Goal: Task Accomplishment & Management: Use online tool/utility

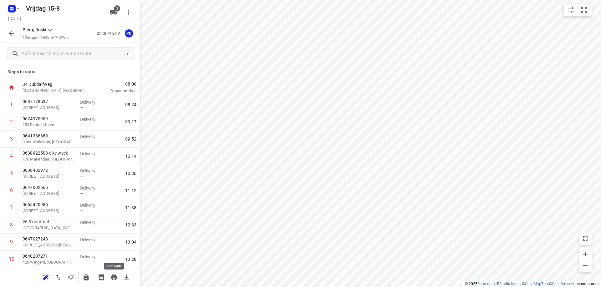
scroll to position [53, 0]
click at [114, 278] on icon "button" at bounding box center [114, 278] width 8 height 8
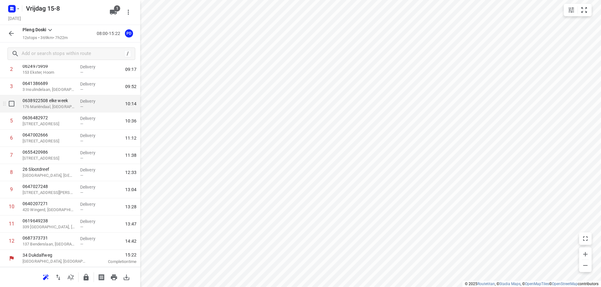
scroll to position [0, 0]
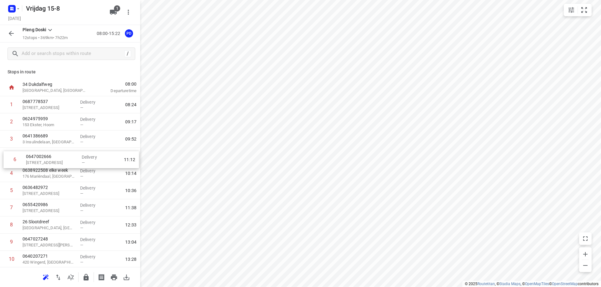
drag, startPoint x: 63, startPoint y: 193, endPoint x: 67, endPoint y: 160, distance: 33.1
click at [67, 160] on div "1 0687778537 Kamp 33, Lelystad Delivery — 08:24 2 0624975959 153 Ekster, Hoorn …" at bounding box center [70, 199] width 140 height 206
drag, startPoint x: 53, startPoint y: 213, endPoint x: 55, endPoint y: 175, distance: 37.9
click at [55, 175] on div "1 0687778537 Kamp 33, Lelystad Delivery — 08:24 2 0624975959 153 Ekster, Hoorn …" at bounding box center [70, 199] width 140 height 206
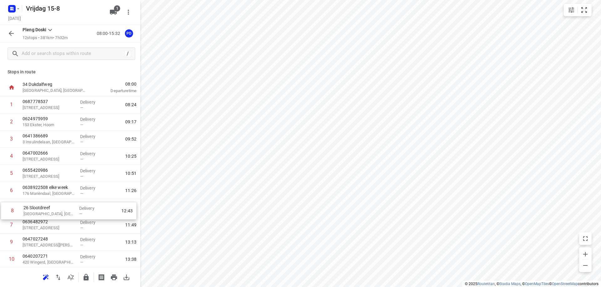
scroll to position [1, 0]
drag, startPoint x: 67, startPoint y: 230, endPoint x: 70, endPoint y: 194, distance: 35.8
click at [70, 194] on div "1 0687778537 Kamp 33, Lelystad Delivery — 08:24 2 0624975959 153 Ekster, Hoorn …" at bounding box center [70, 198] width 140 height 206
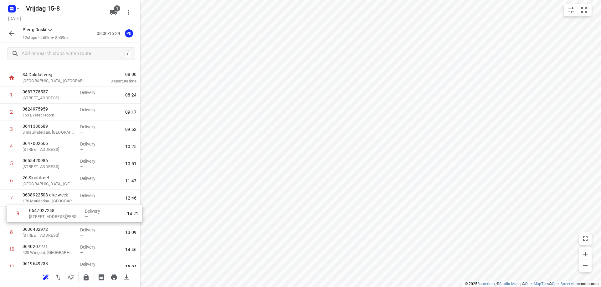
scroll to position [10, 0]
drag, startPoint x: 38, startPoint y: 245, endPoint x: 45, endPoint y: 199, distance: 45.9
click at [45, 199] on div "1 0687778537 Kamp 33, Lelystad Delivery — 08:24 2 0624975959 153 Ekster, Hoorn …" at bounding box center [70, 189] width 140 height 206
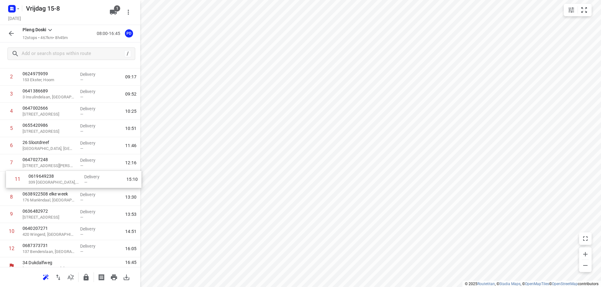
drag, startPoint x: 48, startPoint y: 237, endPoint x: 55, endPoint y: 178, distance: 58.9
click at [55, 178] on div "1 0687778537 Kamp 33, Lelystad Delivery — 08:24 2 0624975959 153 Ekster, Hoorn …" at bounding box center [70, 154] width 140 height 206
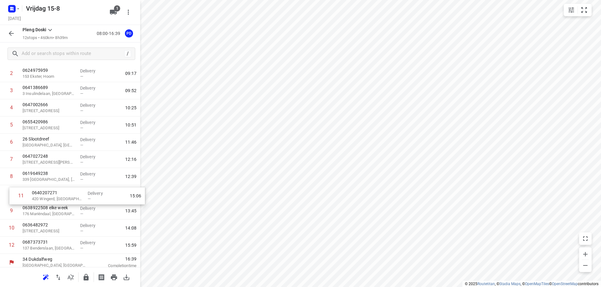
drag, startPoint x: 29, startPoint y: 238, endPoint x: 39, endPoint y: 199, distance: 40.3
click at [39, 199] on div "1 0687778537 Kamp 33, Lelystad Delivery — 08:24 2 0624975959 153 Ekster, Hoorn …" at bounding box center [70, 151] width 140 height 206
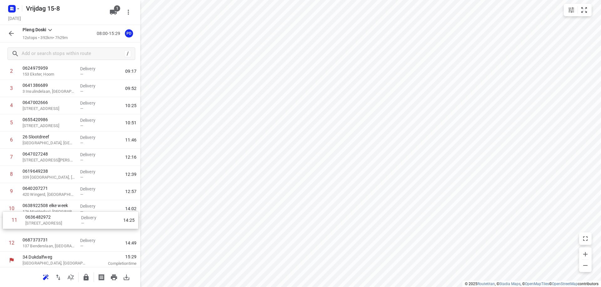
scroll to position [52, 0]
drag, startPoint x: 55, startPoint y: 233, endPoint x: 62, endPoint y: 212, distance: 22.6
click at [62, 212] on div "1 0687778537 Kamp 33, Lelystad Delivery — 08:24 2 0624975959 153 Ekster, Hoorn …" at bounding box center [70, 147] width 140 height 206
click at [113, 276] on icon "button" at bounding box center [114, 278] width 6 height 6
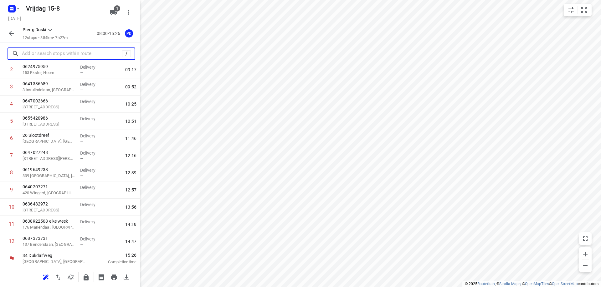
click at [79, 50] on input "text" at bounding box center [72, 54] width 100 height 10
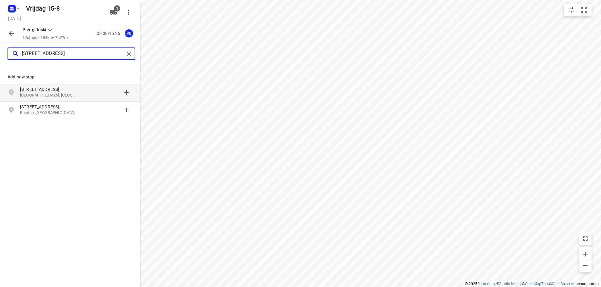
type input "[STREET_ADDRESS]"
click at [89, 94] on div at bounding box center [108, 92] width 49 height 13
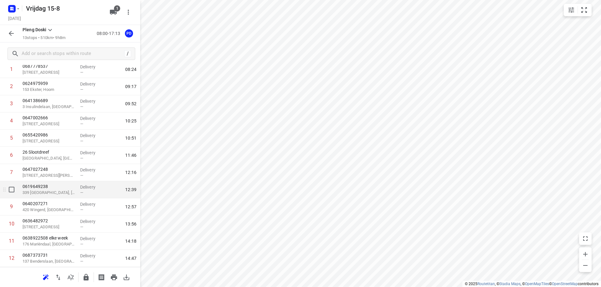
scroll to position [70, 0]
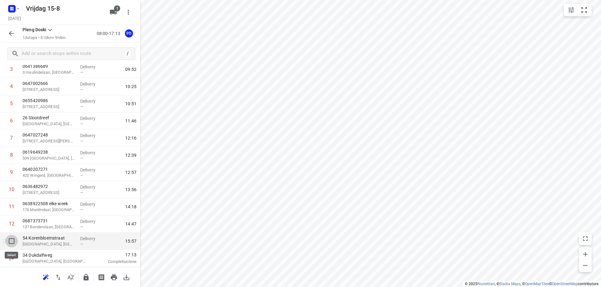
click at [14, 242] on input "checkbox" at bounding box center [11, 241] width 13 height 13
checkbox input "true"
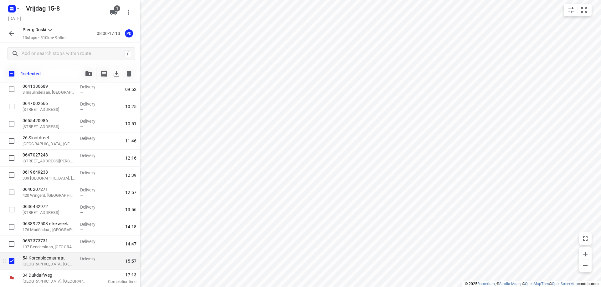
scroll to position [67, 0]
click at [132, 69] on button "button" at bounding box center [129, 74] width 13 height 13
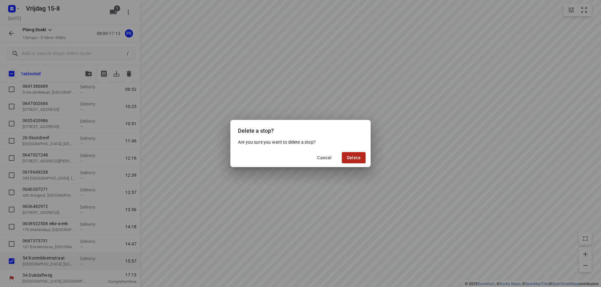
click at [354, 155] on button "Delete" at bounding box center [354, 157] width 24 height 11
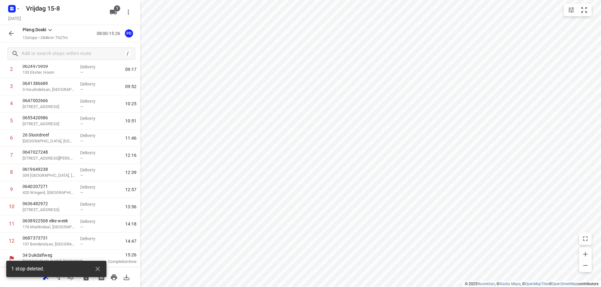
scroll to position [53, 0]
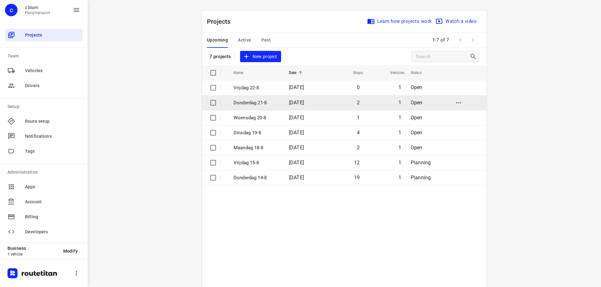
click at [258, 105] on p "Donderdag 21-8" at bounding box center [256, 102] width 46 height 7
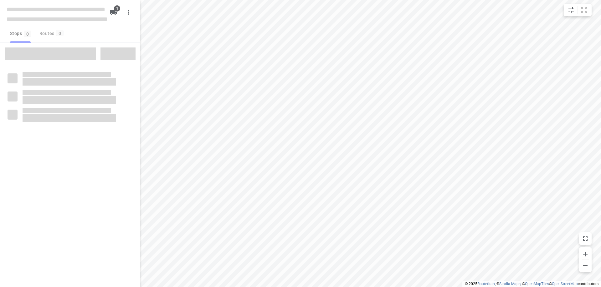
type input "distance"
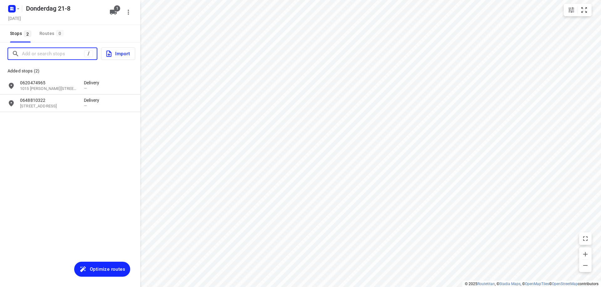
click at [44, 58] on input "Add or search stops" at bounding box center [53, 54] width 62 height 10
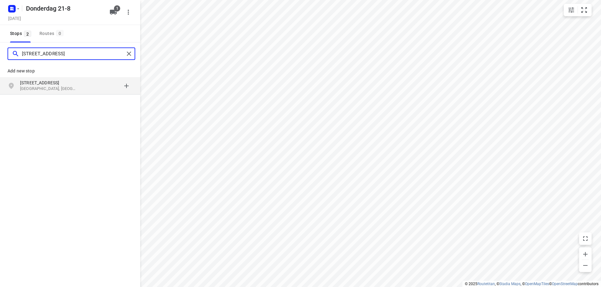
type input "[STREET_ADDRESS]"
click at [64, 89] on p "[GEOGRAPHIC_DATA], [GEOGRAPHIC_DATA]" at bounding box center [49, 89] width 58 height 6
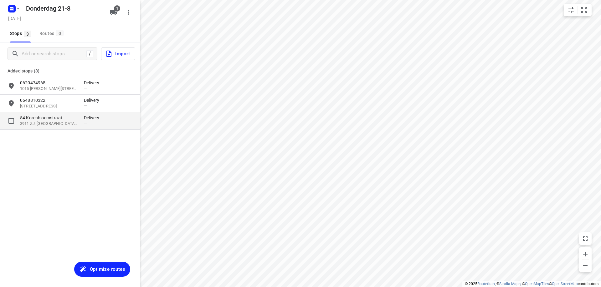
click at [53, 126] on p "3911 ZJ, [GEOGRAPHIC_DATA], [GEOGRAPHIC_DATA]" at bounding box center [49, 124] width 58 height 6
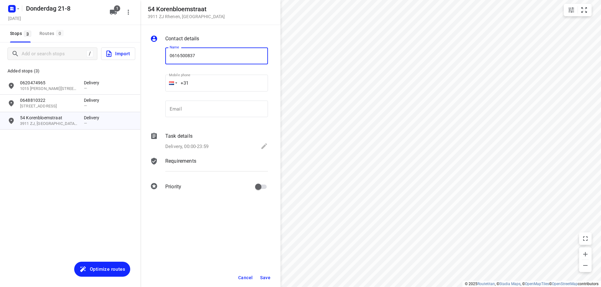
type input "0616500837"
click at [263, 278] on span "Save" at bounding box center [265, 278] width 10 height 5
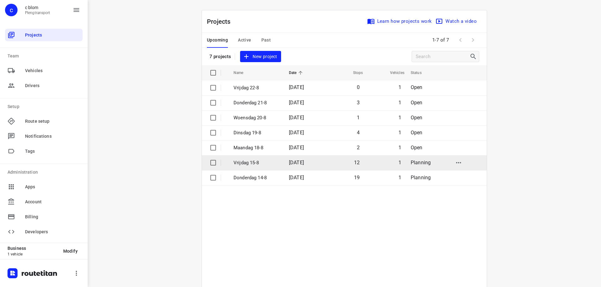
click at [302, 162] on span "[DATE]" at bounding box center [296, 163] width 15 height 6
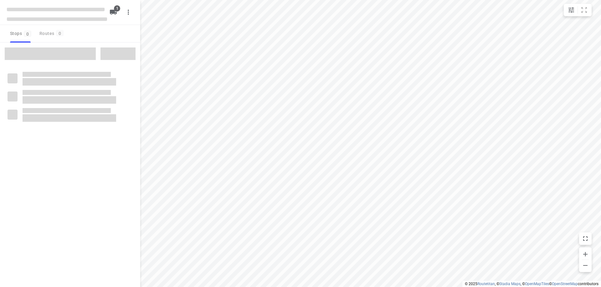
type input "distance"
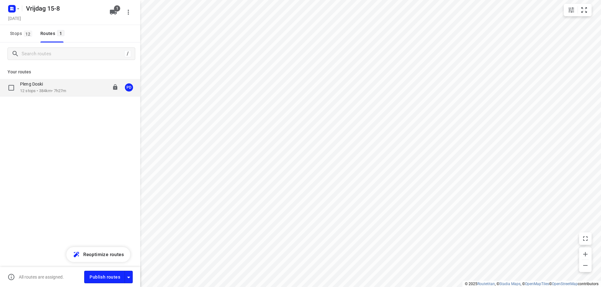
click at [61, 85] on div "Pleng Doski" at bounding box center [43, 84] width 46 height 7
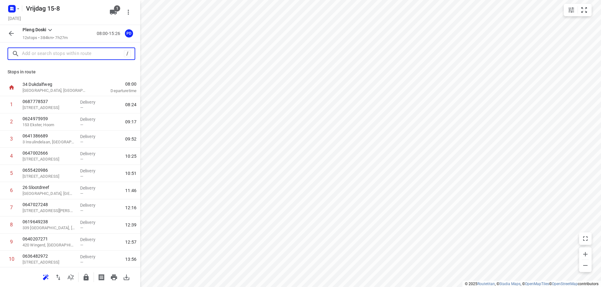
click at [36, 52] on input "text" at bounding box center [73, 54] width 102 height 10
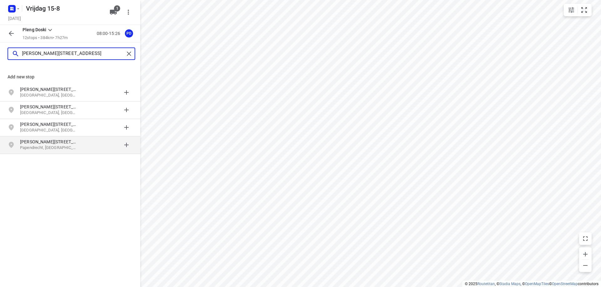
type input "[PERSON_NAME][STREET_ADDRESS]"
click at [57, 144] on p "[PERSON_NAME][STREET_ADDRESS]" at bounding box center [49, 142] width 58 height 6
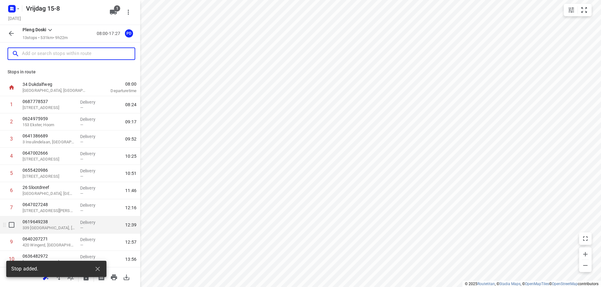
scroll to position [70, 0]
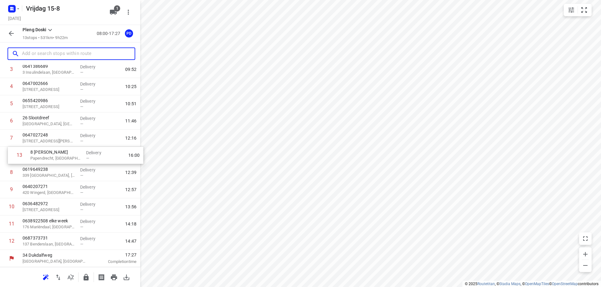
drag, startPoint x: 53, startPoint y: 246, endPoint x: 59, endPoint y: 156, distance: 90.3
click at [59, 156] on div "1 0687778537 Kamp 33, Lelystad Delivery — 08:24 2 0624975959 153 Ekster, Hoorn …" at bounding box center [70, 139] width 140 height 224
click at [57, 156] on p "Papendrecht, [GEOGRAPHIC_DATA]" at bounding box center [49, 158] width 53 height 6
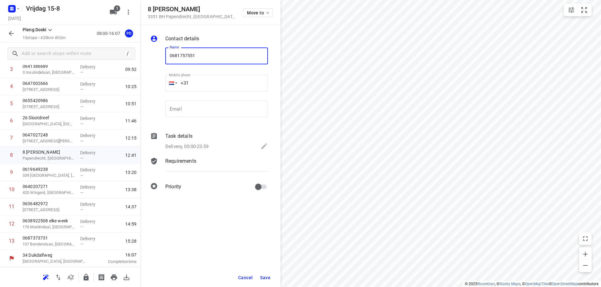
type input "0681757551"
click at [260, 279] on span "Save" at bounding box center [265, 278] width 10 height 5
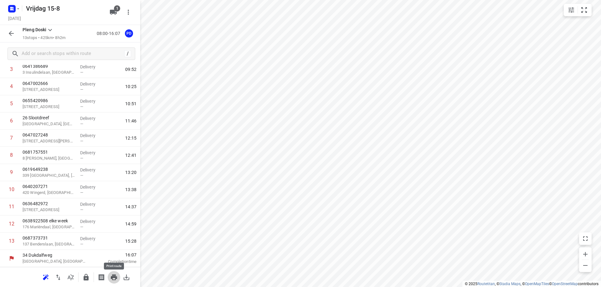
click at [112, 277] on icon "button" at bounding box center [114, 278] width 6 height 6
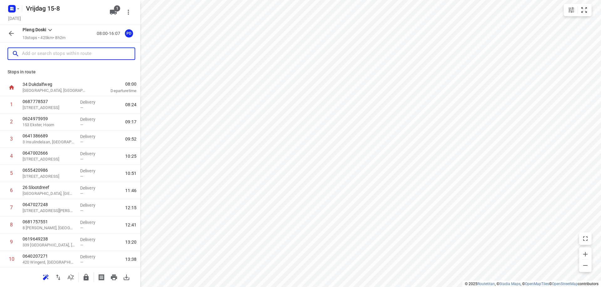
click at [76, 52] on input "text" at bounding box center [78, 54] width 113 height 10
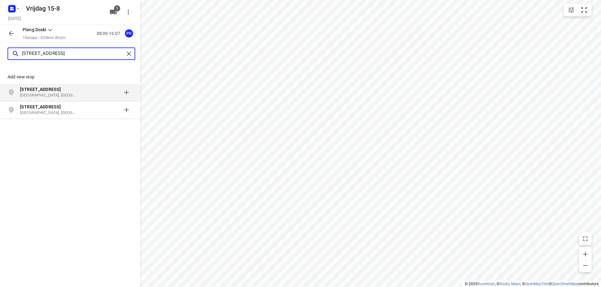
type input "[STREET_ADDRESS]"
click at [67, 94] on p "[GEOGRAPHIC_DATA], [GEOGRAPHIC_DATA]" at bounding box center [49, 96] width 58 height 6
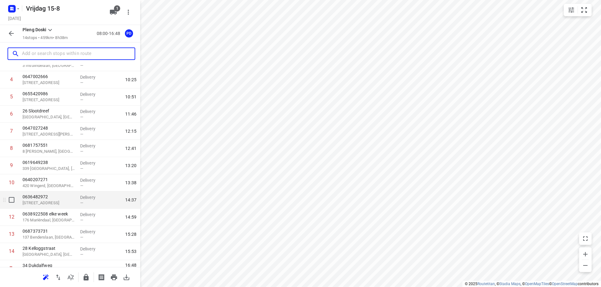
scroll to position [87, 0]
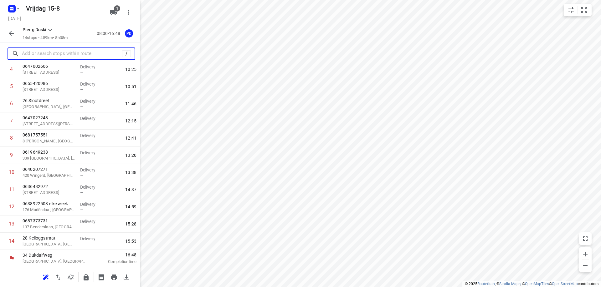
click at [73, 53] on input "text" at bounding box center [72, 54] width 100 height 10
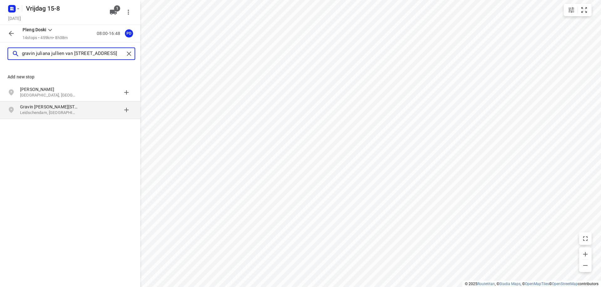
type input "gravin juliana jullien van [STREET_ADDRESS]"
click at [68, 113] on p "Leidschendam, [GEOGRAPHIC_DATA]" at bounding box center [49, 113] width 58 height 6
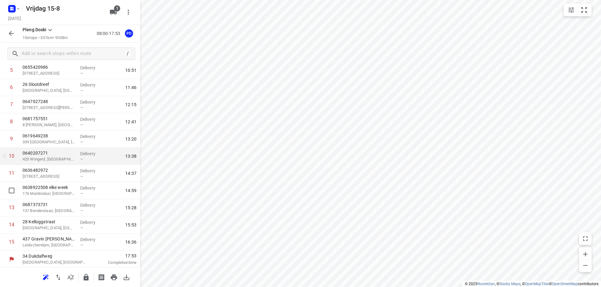
scroll to position [104, 0]
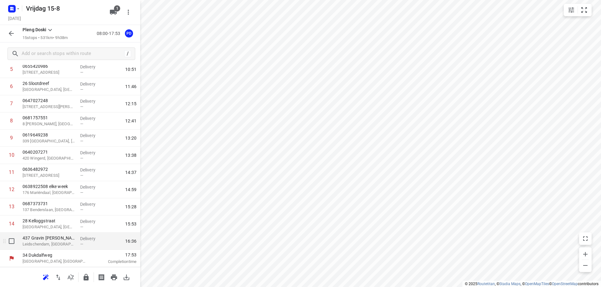
click at [74, 242] on div "437 Gravin [PERSON_NAME] [GEOGRAPHIC_DATA], [GEOGRAPHIC_DATA]" at bounding box center [49, 241] width 58 height 17
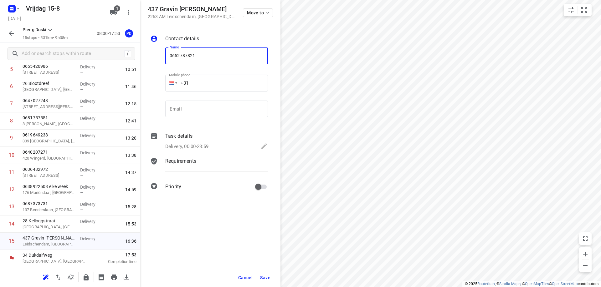
type input "0652787821"
click at [264, 279] on span "Save" at bounding box center [265, 278] width 10 height 5
